Goal: Task Accomplishment & Management: Manage account settings

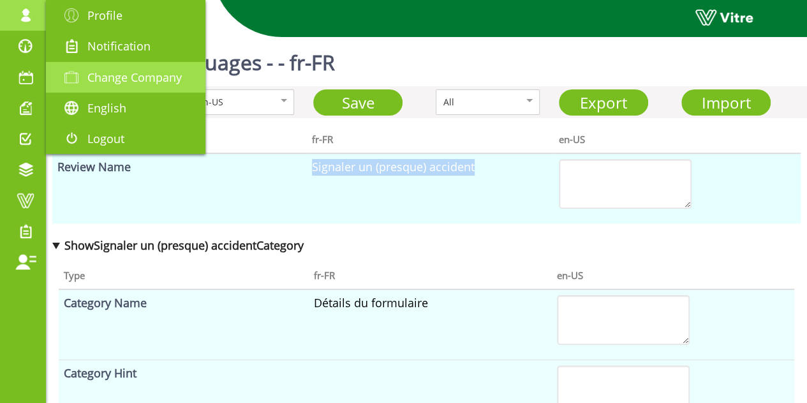
click at [126, 78] on span "Change Company" at bounding box center [134, 77] width 94 height 15
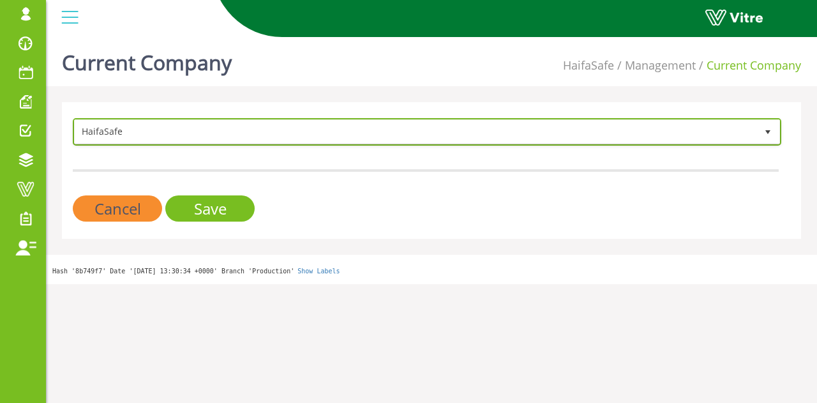
click at [278, 135] on span "HaifaSafe" at bounding box center [415, 131] width 681 height 23
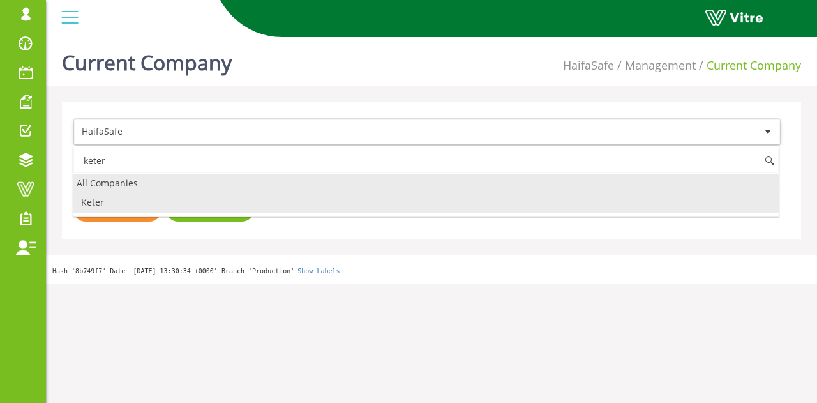
click at [185, 195] on li "Keter" at bounding box center [425, 202] width 705 height 22
type input "keter"
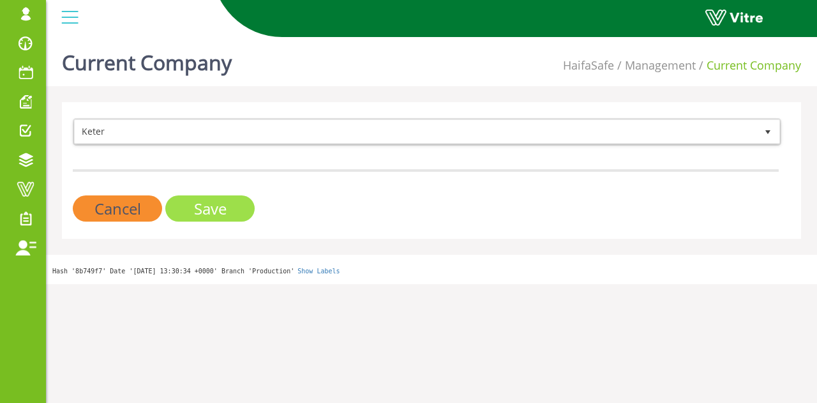
click at [212, 204] on input "Save" at bounding box center [209, 208] width 89 height 26
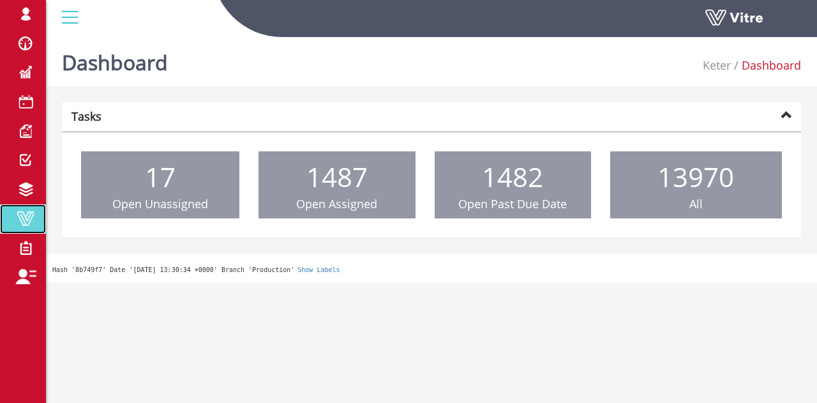
click at [27, 214] on span at bounding box center [26, 218] width 32 height 15
